Goal: Task Accomplishment & Management: Complete application form

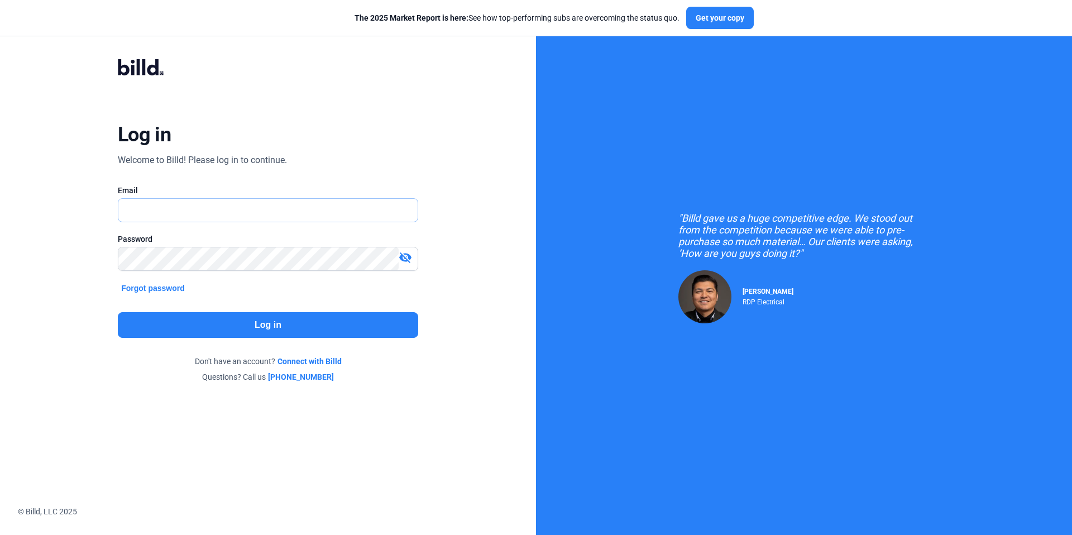
type input "[EMAIL_ADDRESS][DOMAIN_NAME]"
click at [366, 323] on button "Log in" at bounding box center [268, 325] width 300 height 26
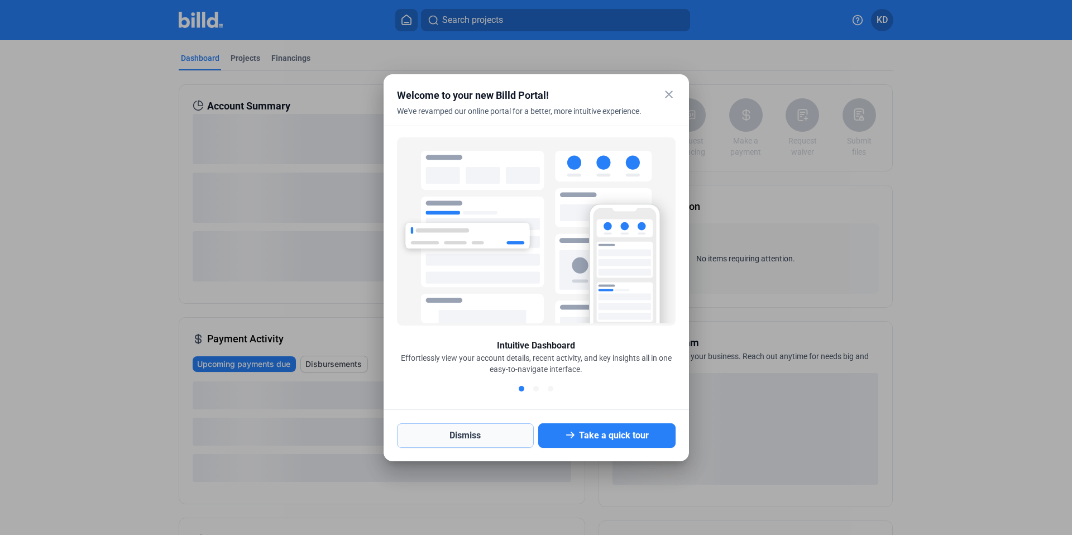
click at [467, 435] on button "Dismiss" at bounding box center [465, 435] width 137 height 25
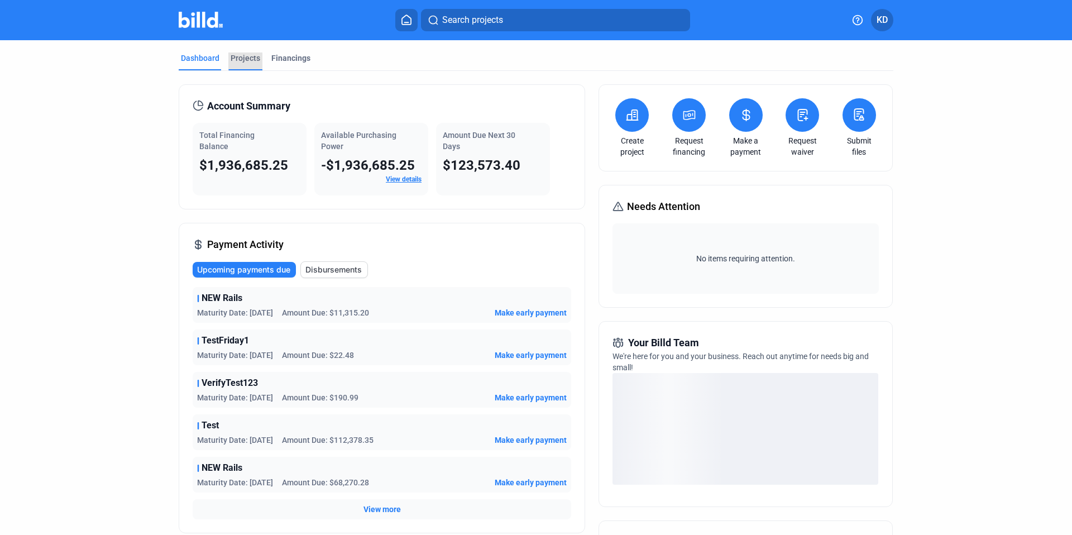
click at [247, 59] on div "Projects" at bounding box center [245, 57] width 30 height 11
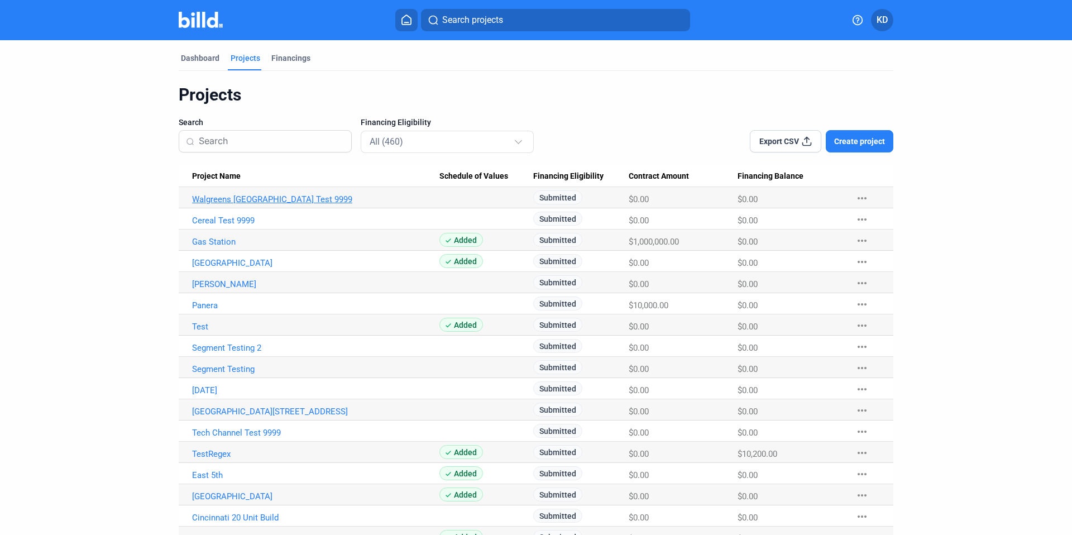
click at [231, 200] on link "Walgreens [GEOGRAPHIC_DATA] Test 9999" at bounding box center [315, 199] width 247 height 10
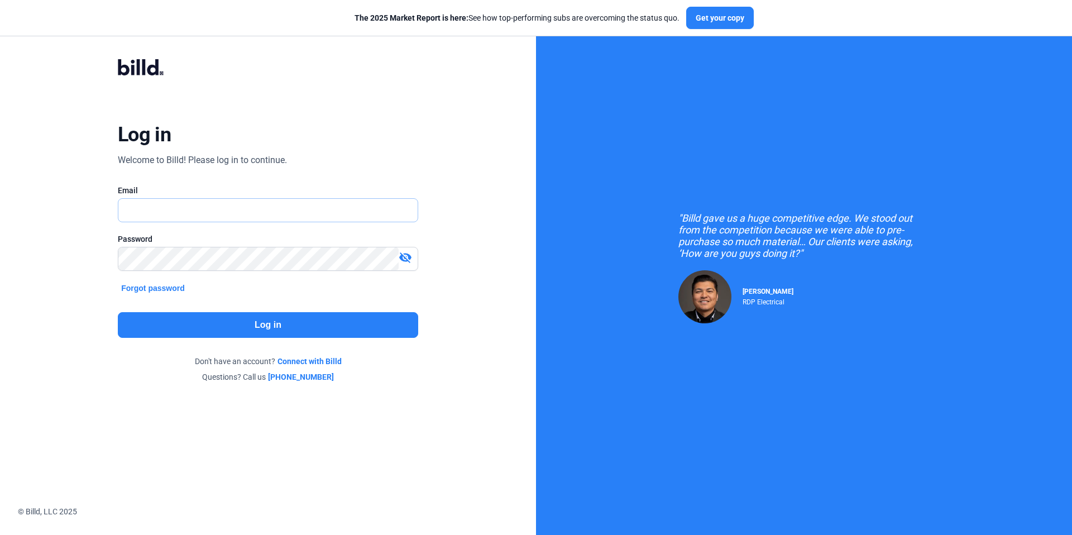
type input "[EMAIL_ADDRESS][DOMAIN_NAME]"
click at [318, 326] on button "Log in" at bounding box center [268, 325] width 300 height 26
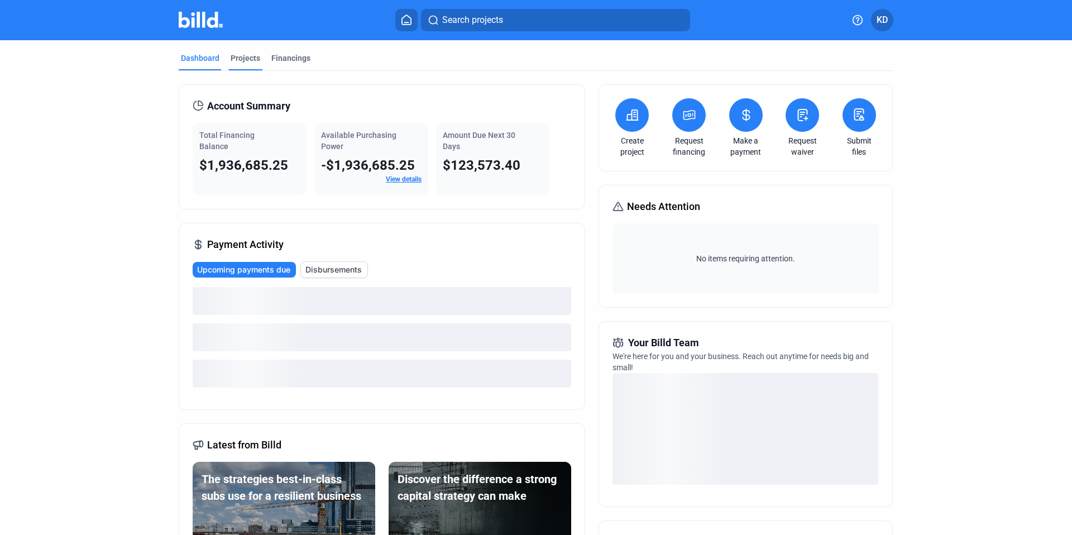
click at [250, 56] on div "Projects" at bounding box center [245, 57] width 30 height 11
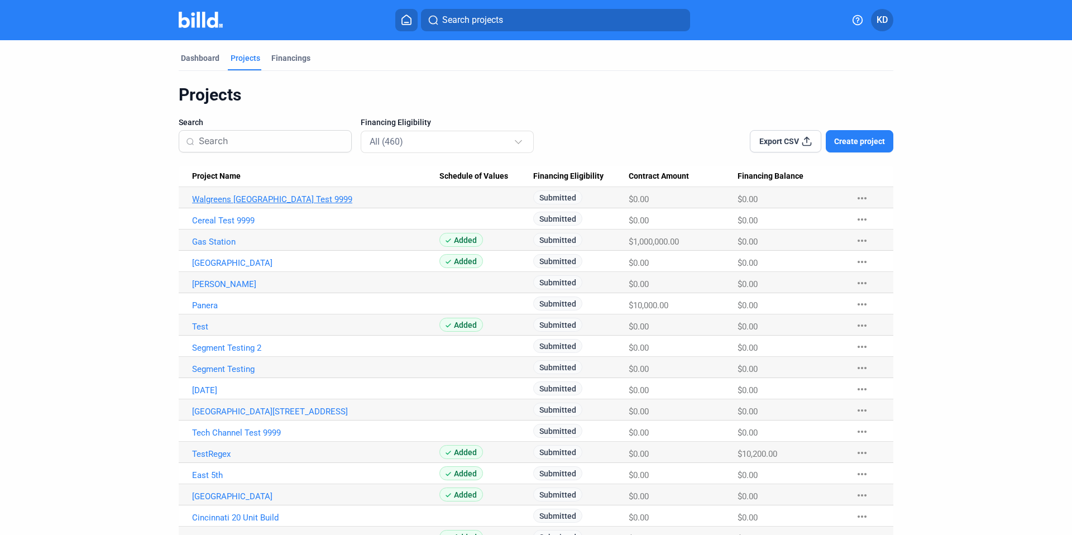
click at [222, 201] on link "Walgreens [GEOGRAPHIC_DATA] Test 9999" at bounding box center [315, 199] width 247 height 10
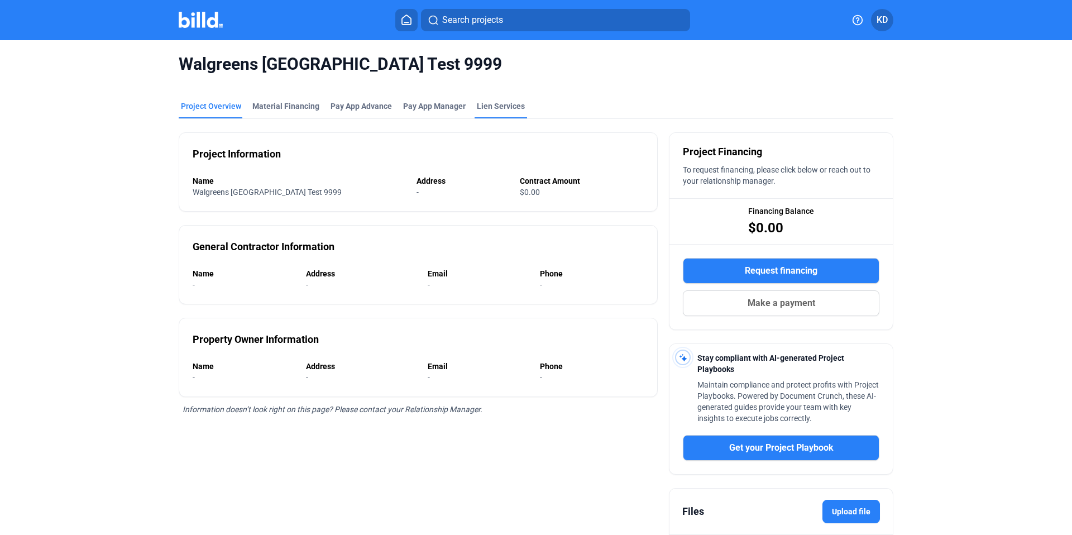
click at [506, 82] on div "Walgreens [GEOGRAPHIC_DATA] Test 9999" at bounding box center [536, 64] width 714 height 48
click at [506, 113] on div "Lien Services" at bounding box center [500, 109] width 52 height 18
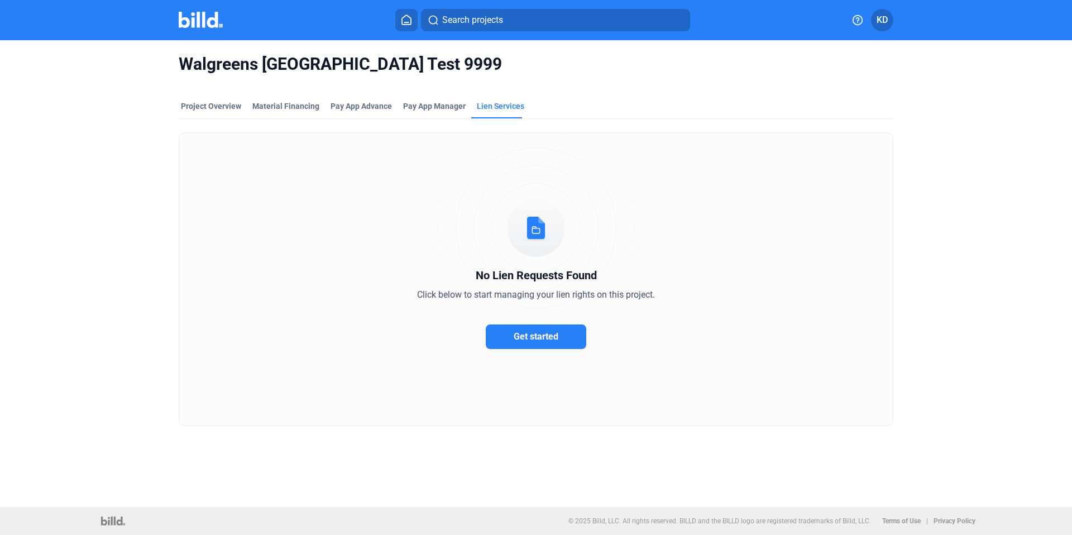
click at [541, 342] on button "Get started" at bounding box center [536, 336] width 100 height 25
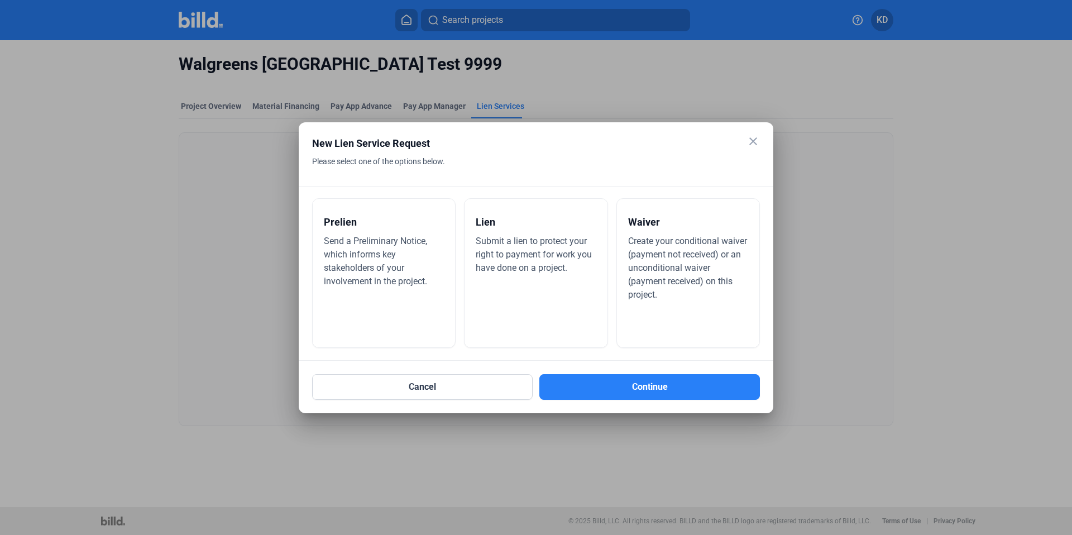
click at [377, 275] on div "Send a Preliminary Notice, which informs key stakeholders of your involvement i…" at bounding box center [384, 261] width 120 height 54
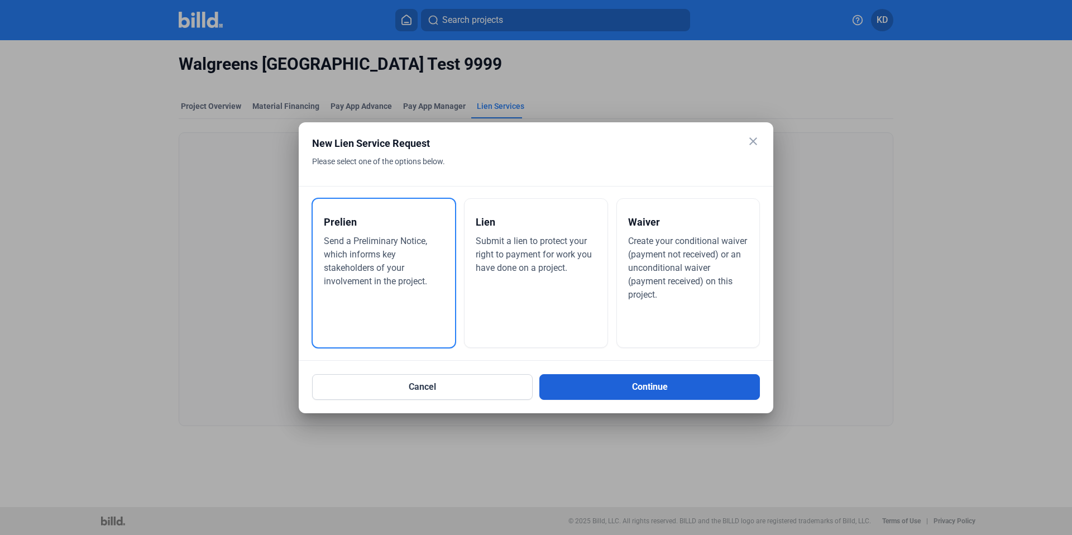
click at [665, 378] on button "Continue" at bounding box center [649, 387] width 220 height 26
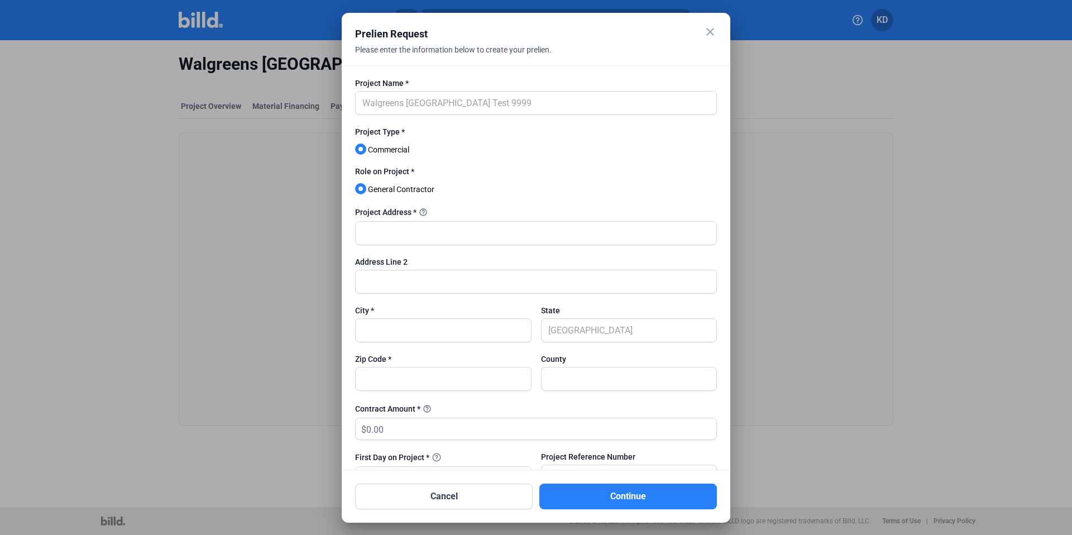
drag, startPoint x: 356, startPoint y: 132, endPoint x: 439, endPoint y: 194, distance: 103.6
click at [439, 194] on form "Project Name * Walgreens 9th Street Test 9999 Project Type * Commercial Role on…" at bounding box center [536, 479] width 362 height 803
click at [524, 194] on div at bounding box center [536, 199] width 362 height 11
click at [486, 203] on div at bounding box center [536, 199] width 362 height 11
click at [549, 90] on div "Project Name * Walgreens 9th Street Test 9999" at bounding box center [536, 102] width 362 height 49
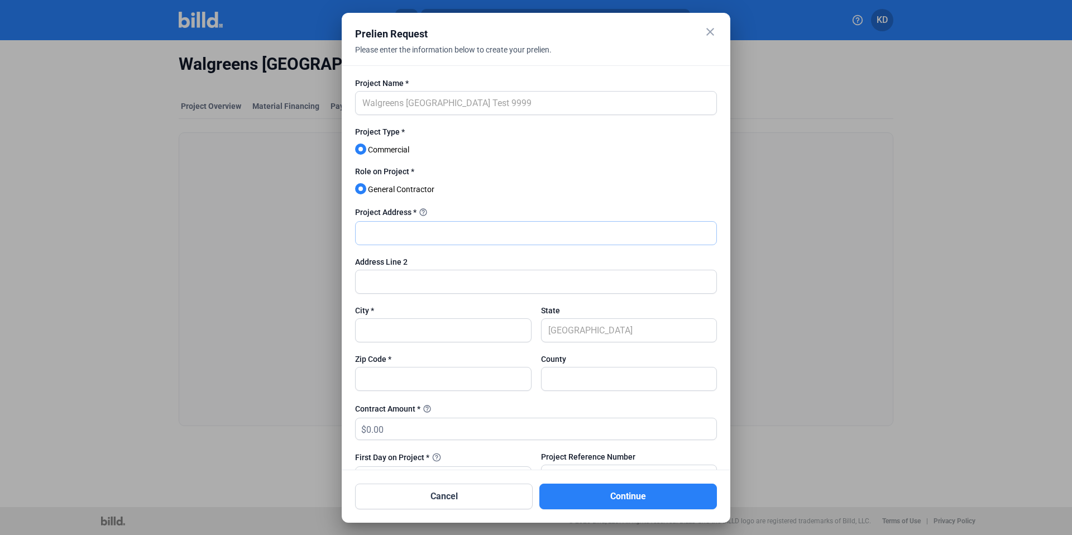
click at [443, 240] on input "text" at bounding box center [536, 233] width 361 height 23
click at [420, 140] on div "Project Type * Commercial" at bounding box center [536, 146] width 362 height 40
click at [440, 184] on mat-radio-button "General Contractor" at bounding box center [400, 192] width 90 height 19
click at [595, 172] on label "Role on Project *" at bounding box center [536, 173] width 362 height 14
click at [443, 231] on input "text" at bounding box center [536, 233] width 361 height 23
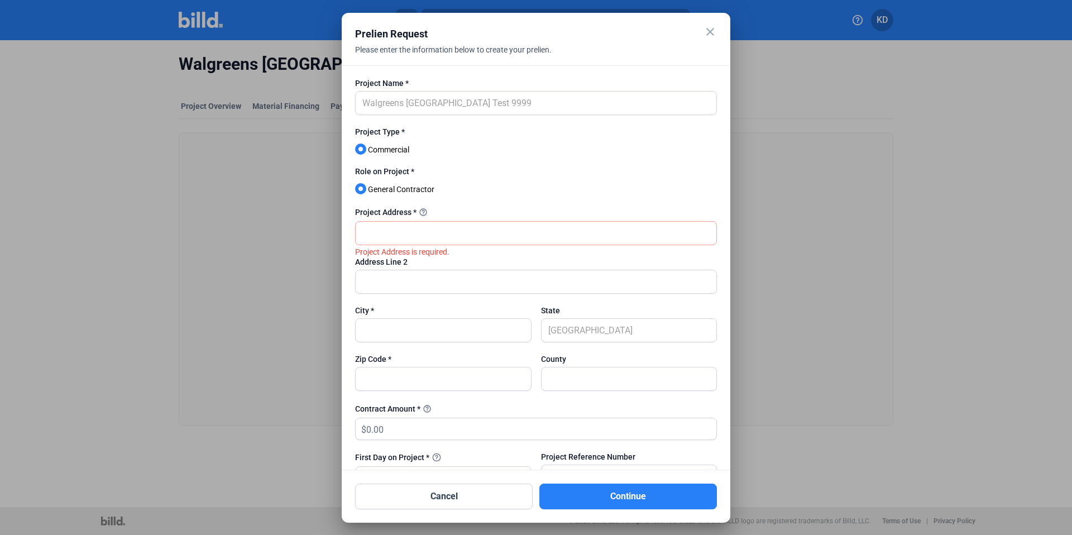
click at [709, 37] on mat-icon "close" at bounding box center [709, 31] width 13 height 13
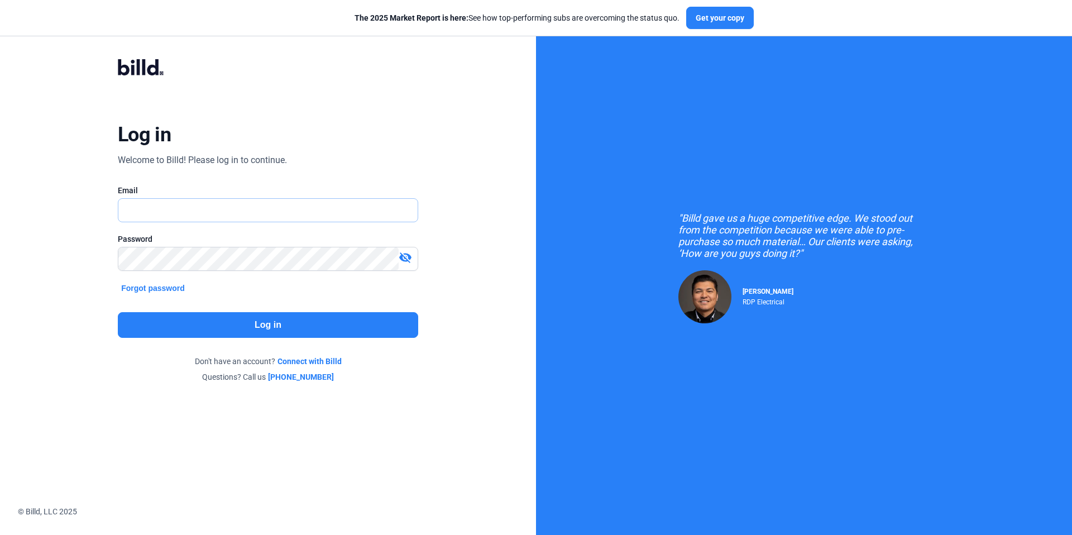
type input "[EMAIL_ADDRESS][DOMAIN_NAME]"
click at [364, 321] on button "Log in" at bounding box center [268, 325] width 300 height 26
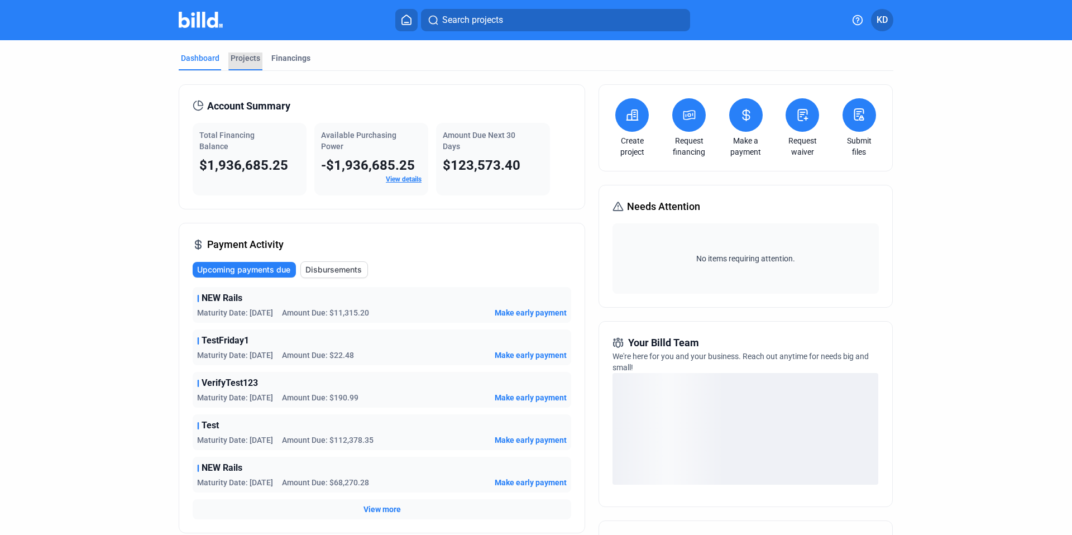
click at [253, 52] on div "Projects" at bounding box center [245, 57] width 30 height 11
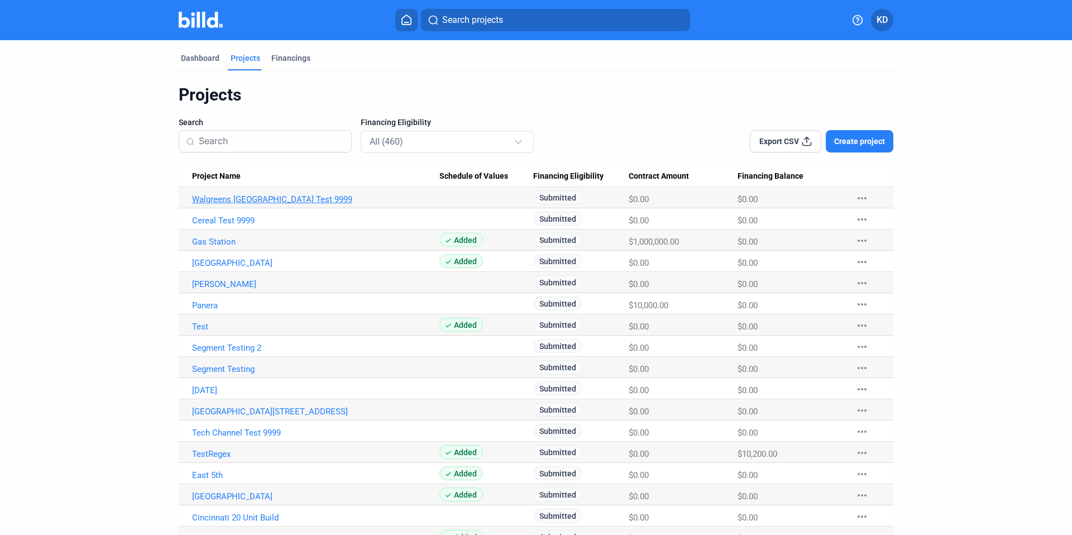
click at [219, 200] on link "Walgreens [GEOGRAPHIC_DATA] Test 9999" at bounding box center [315, 199] width 247 height 10
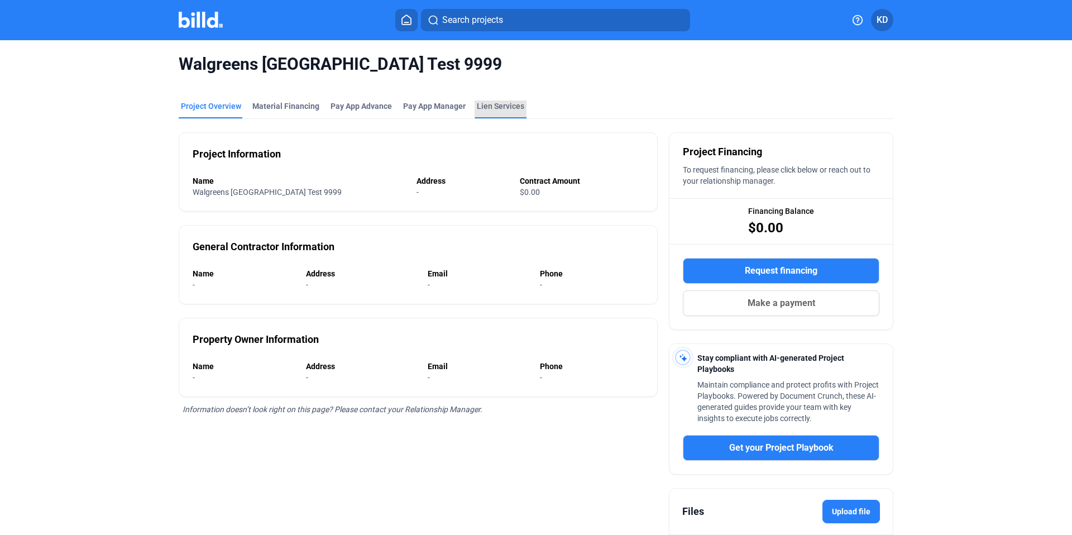
click at [508, 111] on div "Lien Services" at bounding box center [500, 105] width 47 height 11
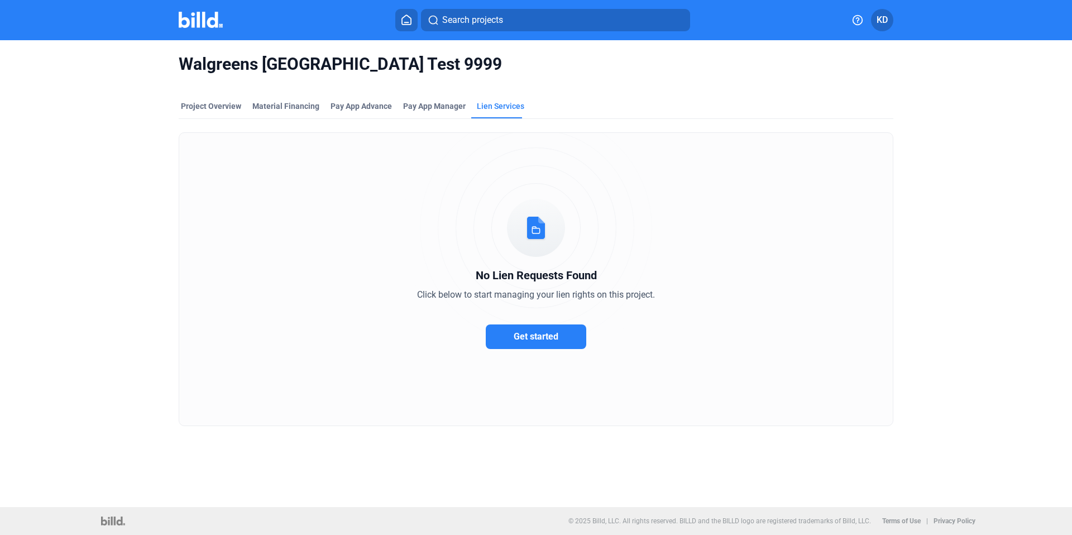
click at [537, 333] on span "Get started" at bounding box center [535, 336] width 45 height 11
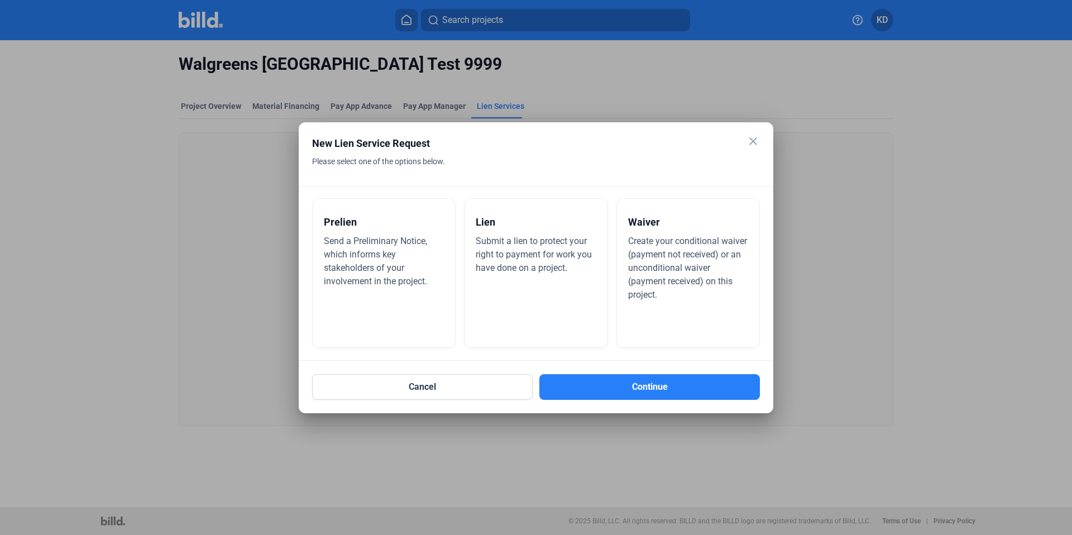
click at [393, 313] on div "Prelien Send a Preliminary Notice, which informs key stakeholders of your invol…" at bounding box center [383, 273] width 143 height 150
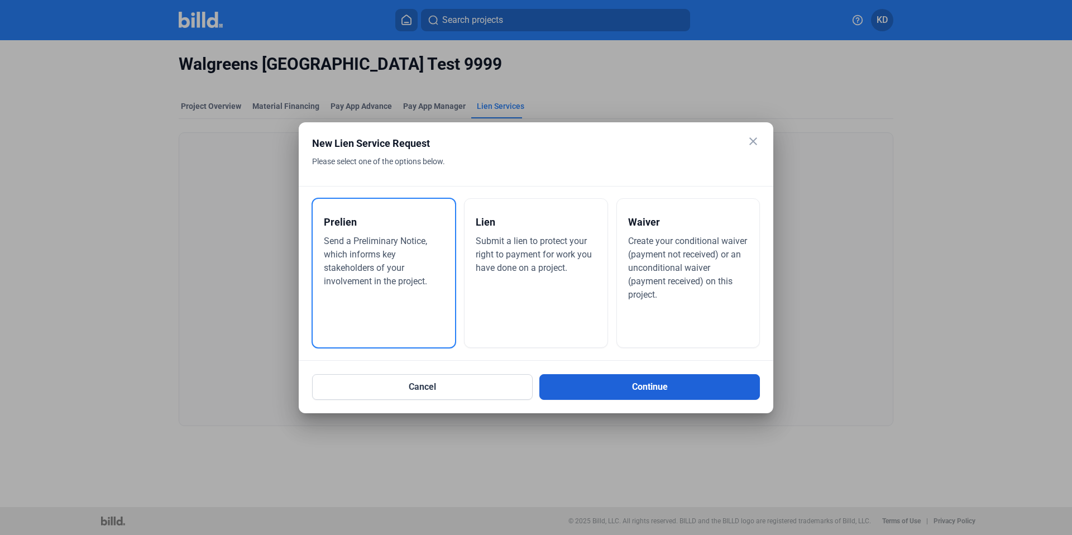
click at [664, 392] on button "Continue" at bounding box center [649, 387] width 220 height 26
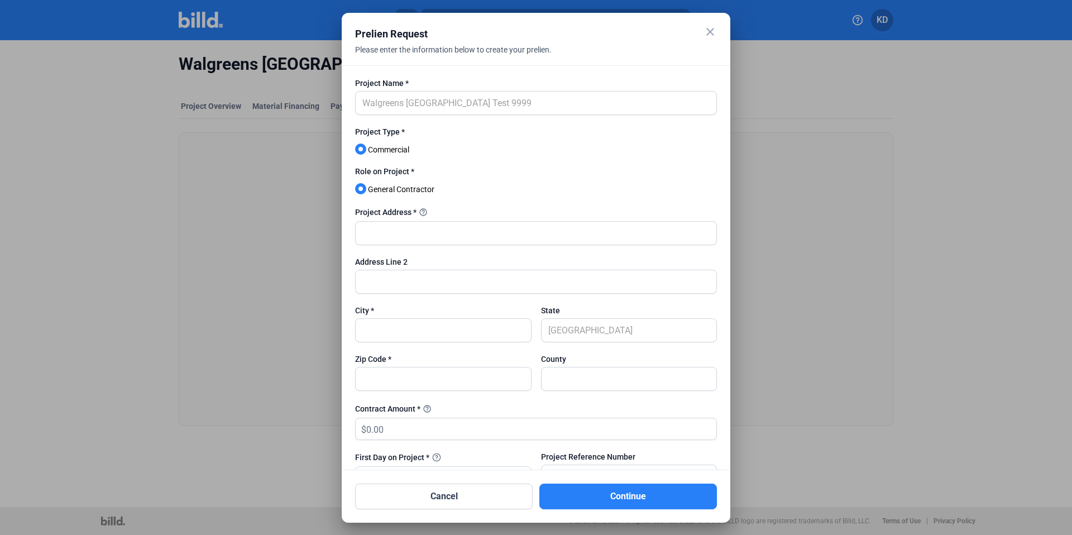
click at [712, 28] on mat-icon "close" at bounding box center [709, 31] width 13 height 13
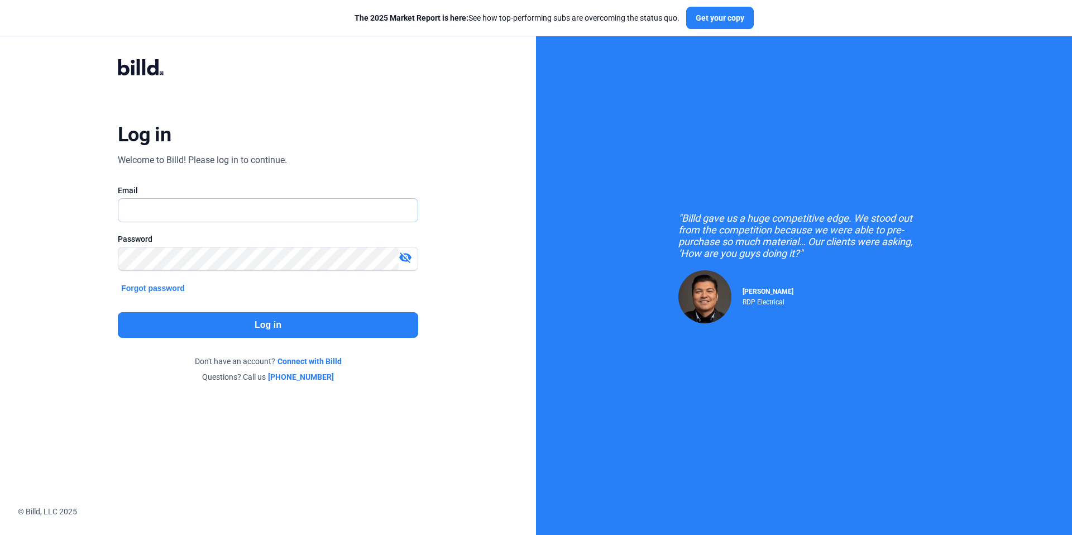
type input "[EMAIL_ADDRESS][DOMAIN_NAME]"
click at [320, 315] on button "Log in" at bounding box center [268, 325] width 300 height 26
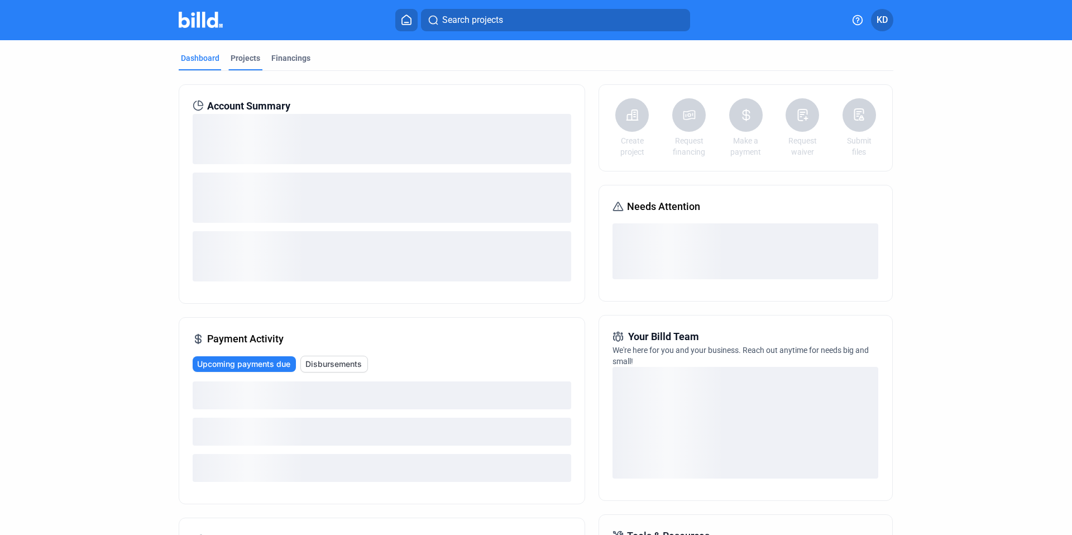
click at [241, 62] on div "Projects" at bounding box center [245, 57] width 30 height 11
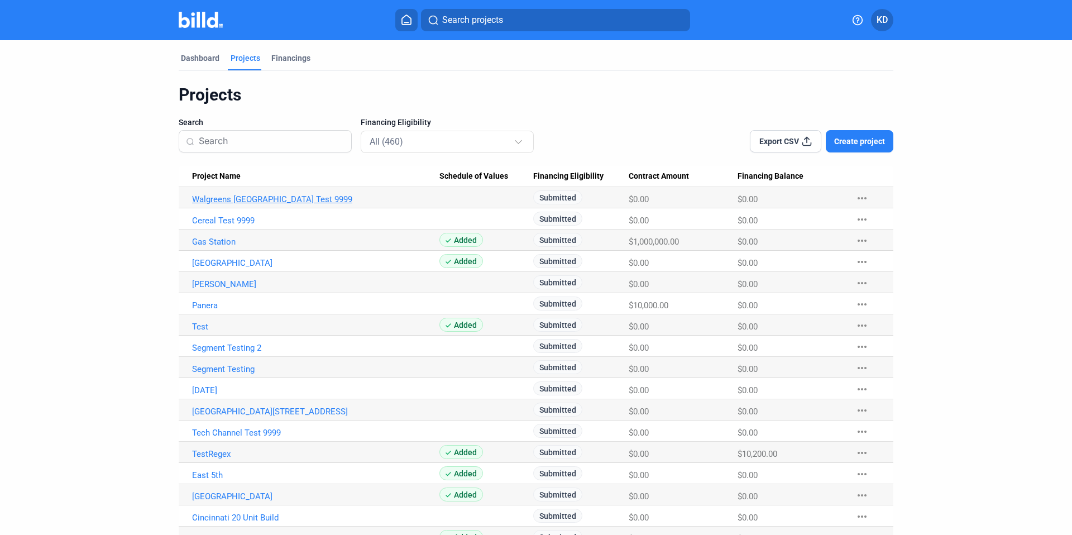
click at [204, 200] on link "Walgreens [GEOGRAPHIC_DATA] Test 9999" at bounding box center [315, 199] width 247 height 10
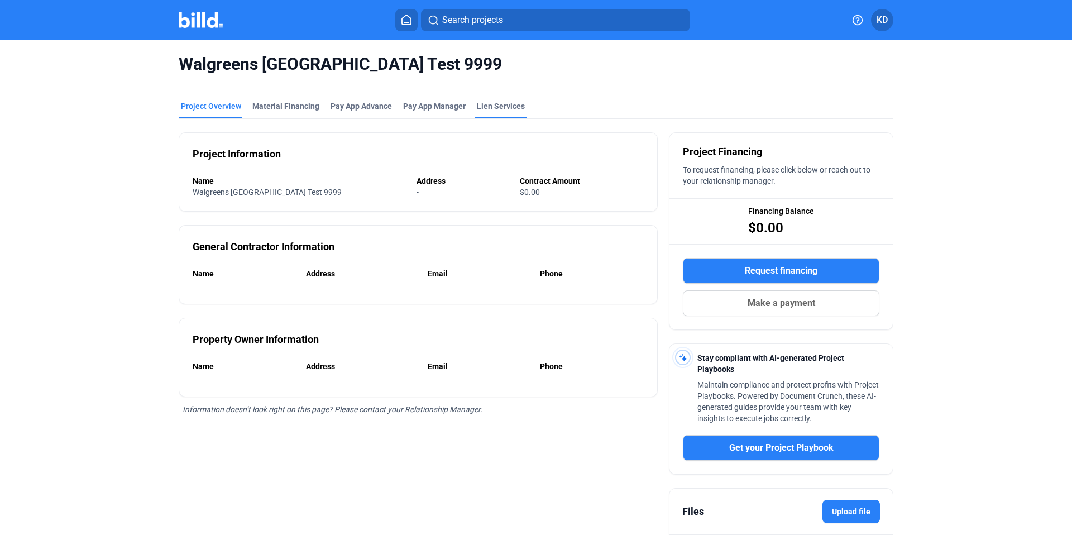
click at [488, 104] on div "Lien Services" at bounding box center [501, 105] width 48 height 11
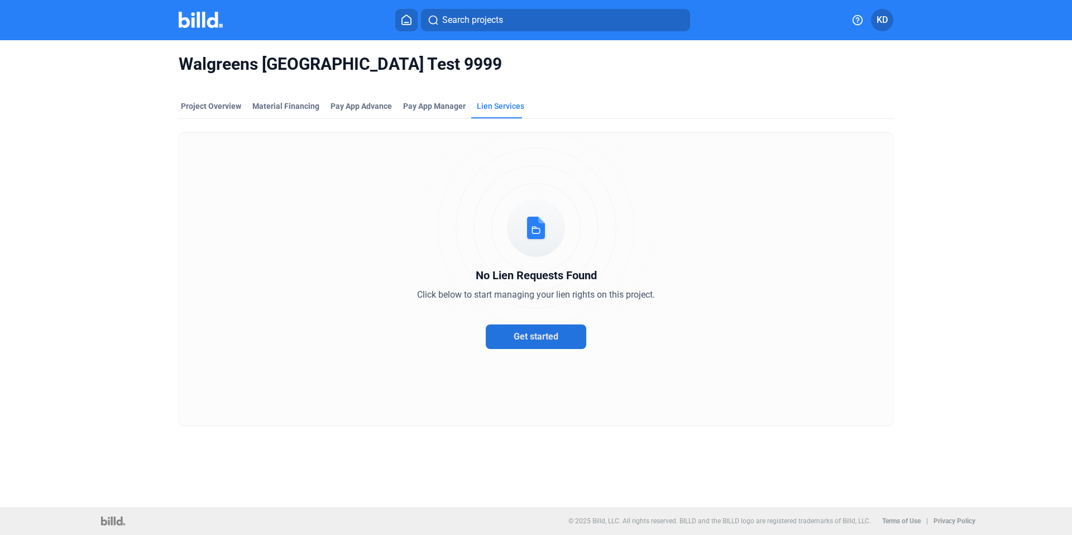
click at [548, 340] on span "Get started" at bounding box center [535, 336] width 45 height 11
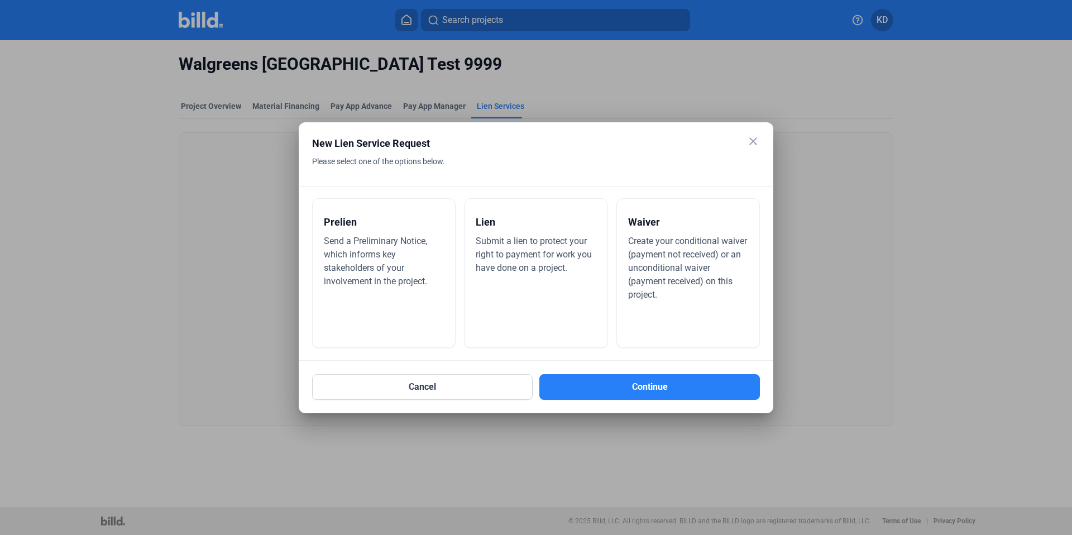
click at [344, 257] on span "Send a Preliminary Notice, which informs key stakeholders of your involvement i…" at bounding box center [375, 261] width 103 height 51
click at [615, 373] on div "Cancel Continue" at bounding box center [536, 380] width 448 height 39
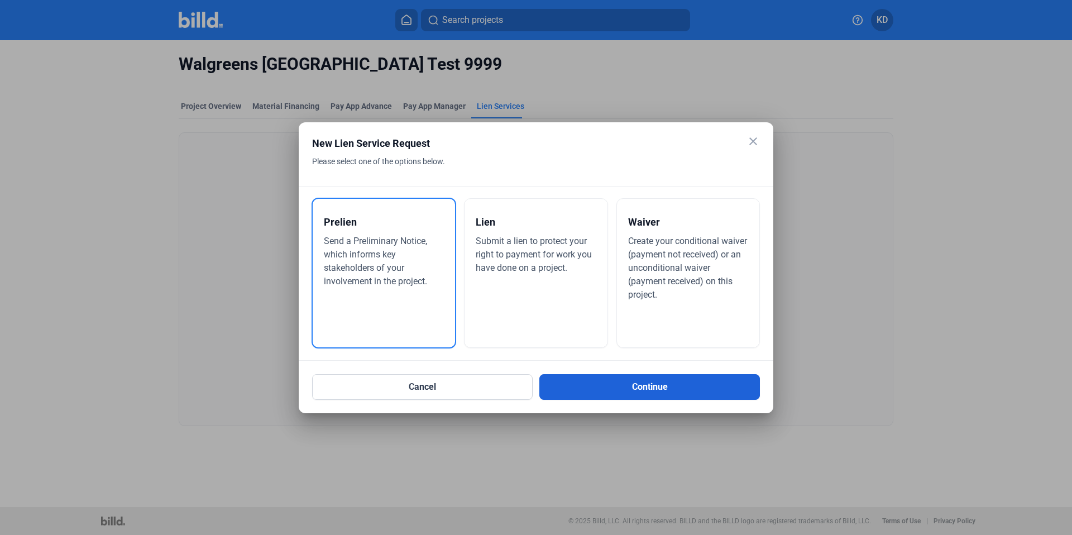
click at [621, 386] on button "Continue" at bounding box center [649, 387] width 220 height 26
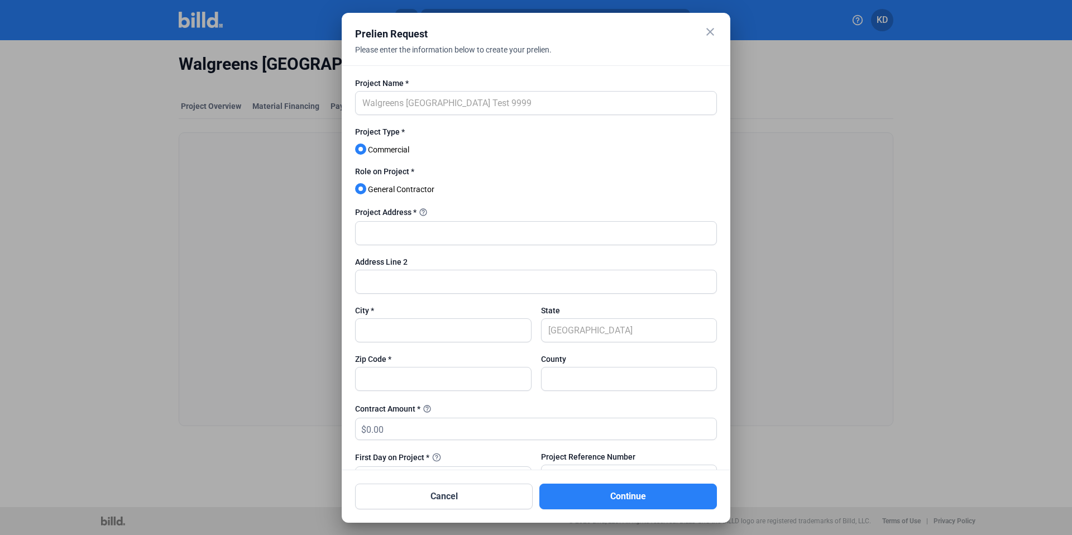
click at [709, 27] on mat-icon "close" at bounding box center [709, 31] width 13 height 13
